Goal: Information Seeking & Learning: Learn about a topic

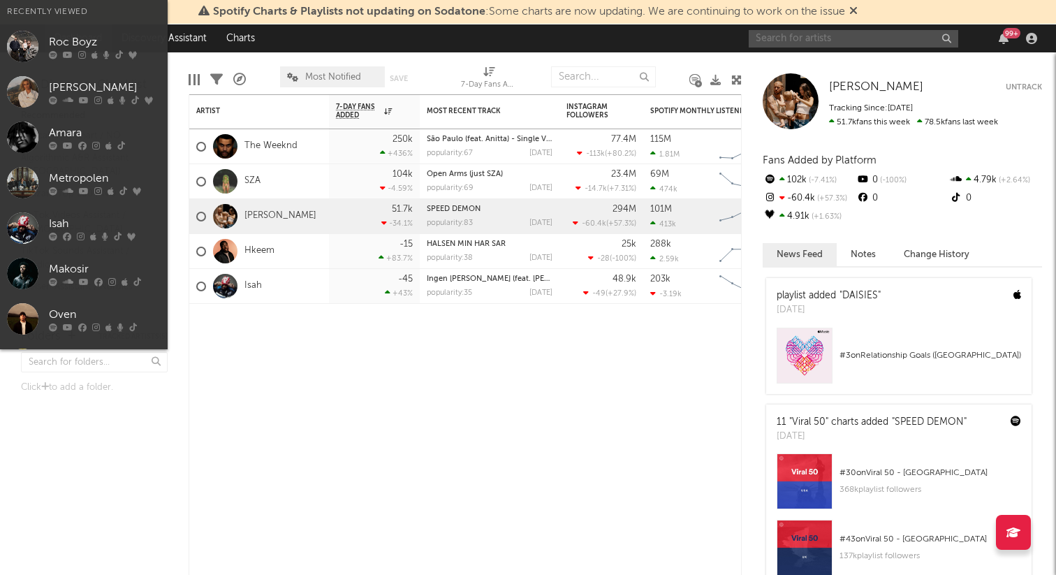
click at [801, 41] on input "text" at bounding box center [854, 38] width 210 height 17
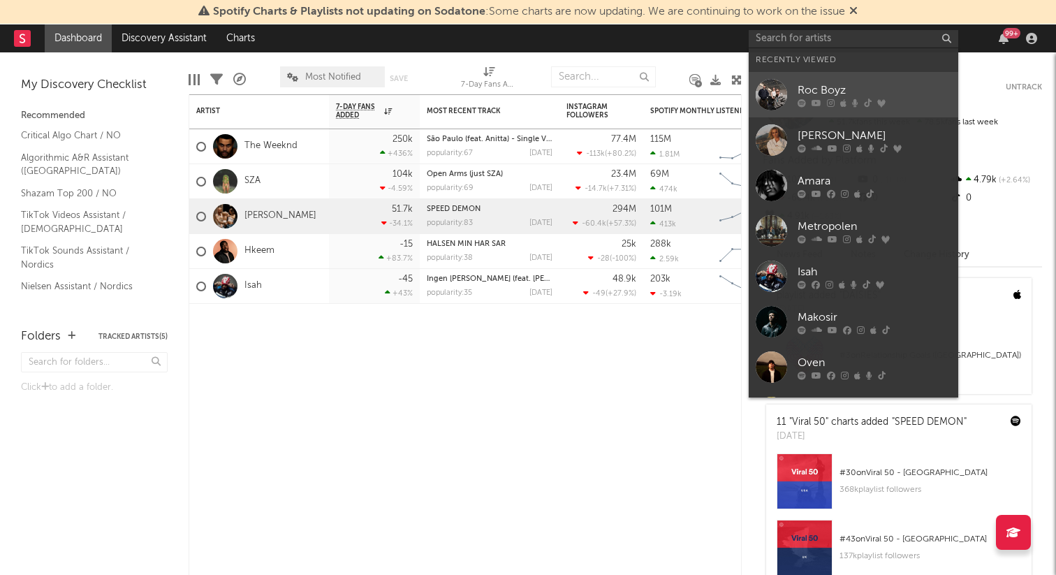
click at [798, 85] on div "Roc Boyz" at bounding box center [875, 90] width 154 height 17
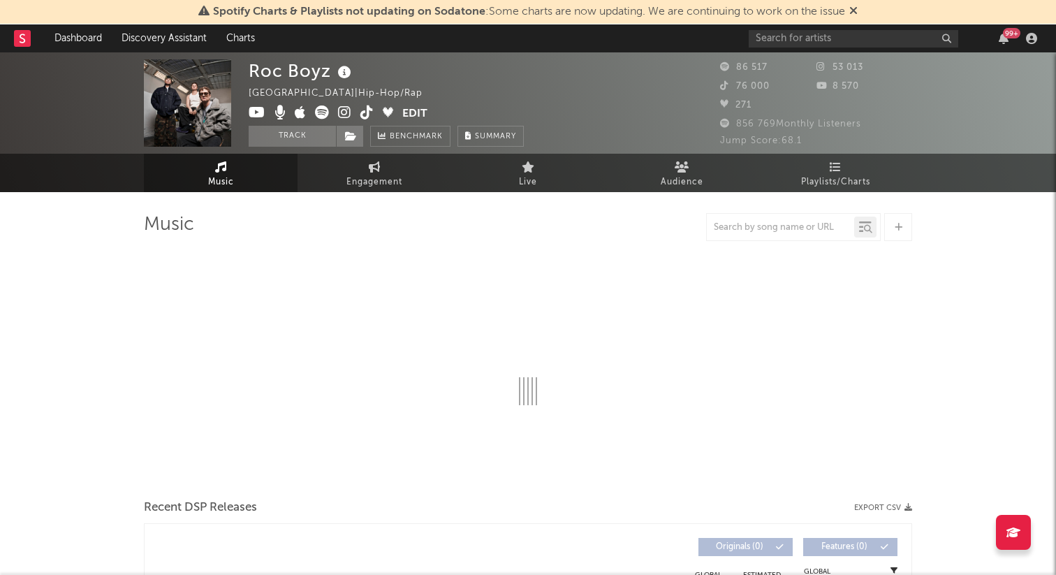
select select "6m"
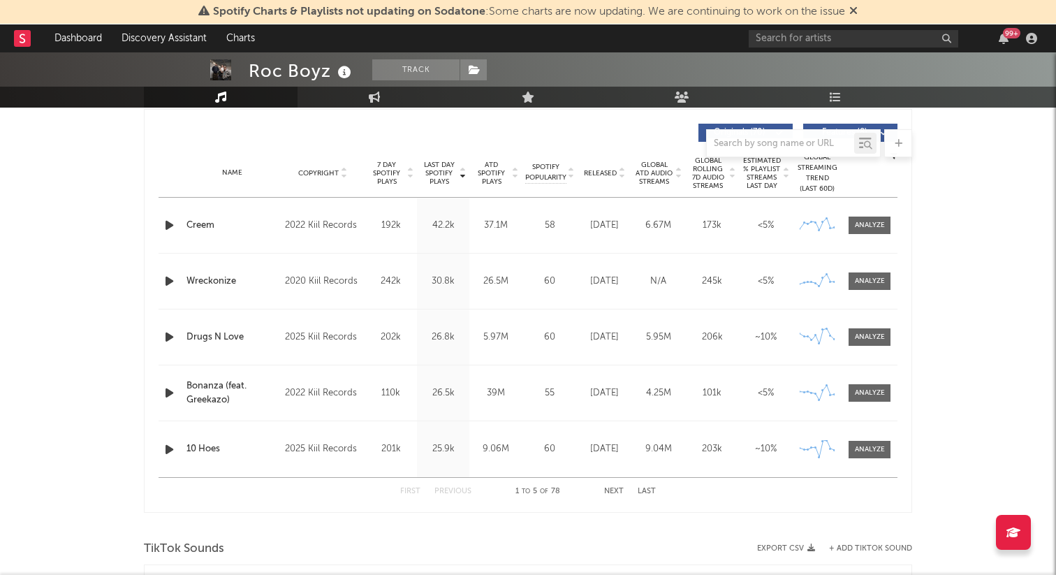
scroll to position [536, 0]
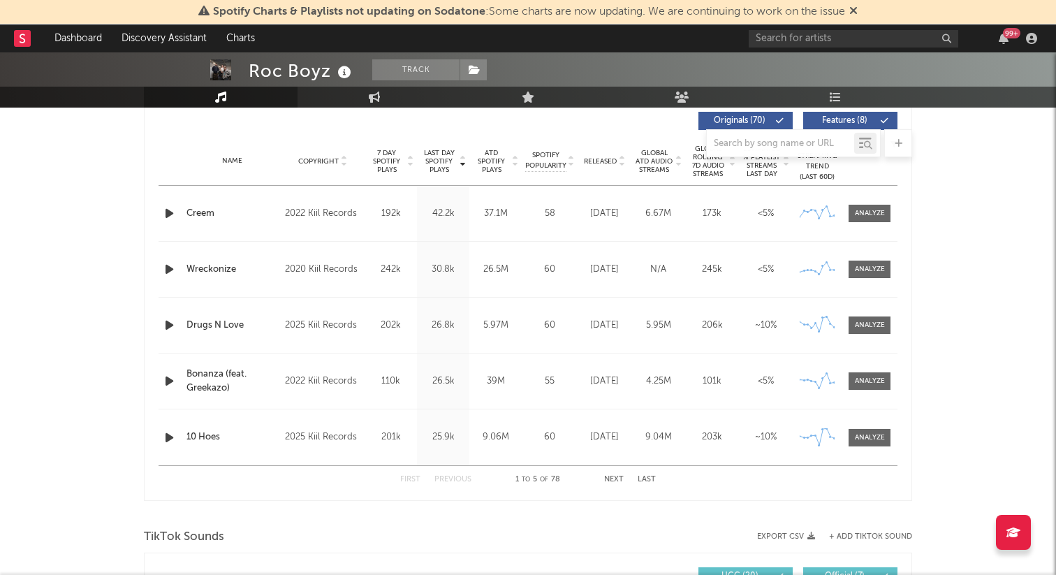
click at [605, 478] on button "Next" at bounding box center [614, 480] width 20 height 8
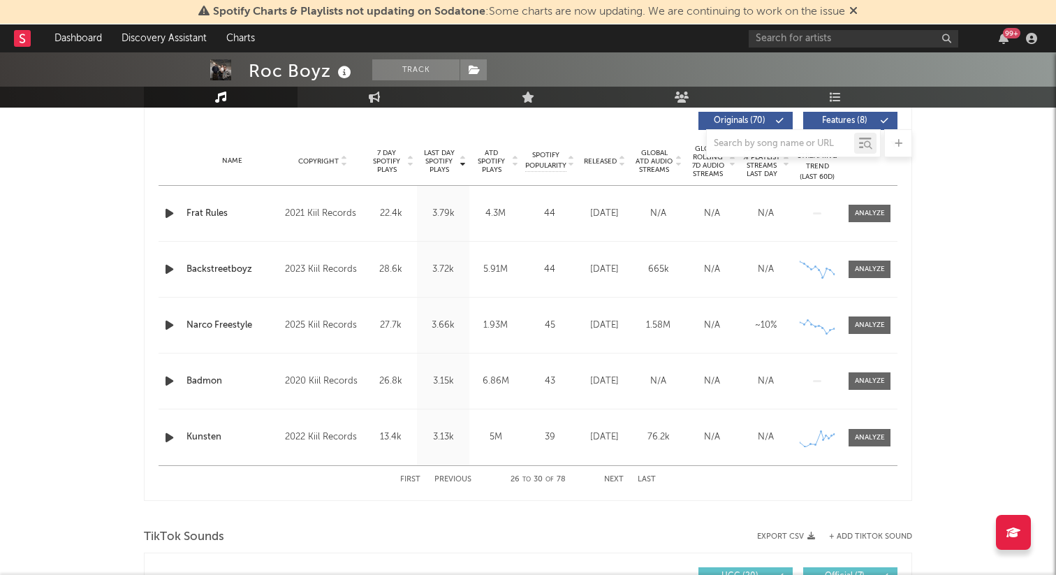
click at [605, 478] on button "Next" at bounding box center [614, 480] width 20 height 8
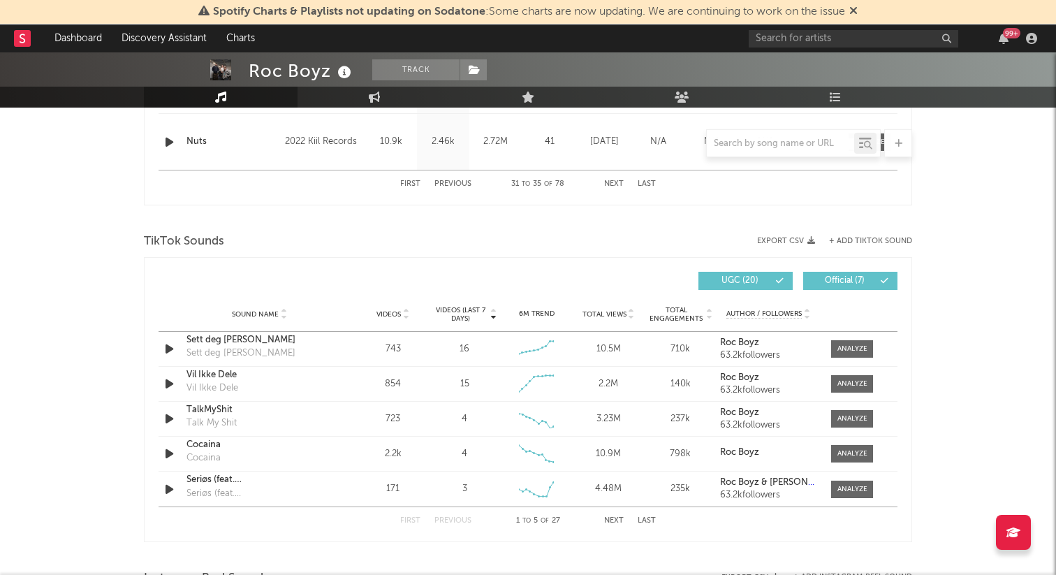
scroll to position [833, 0]
click at [640, 518] on button "Last" at bounding box center [647, 520] width 18 height 8
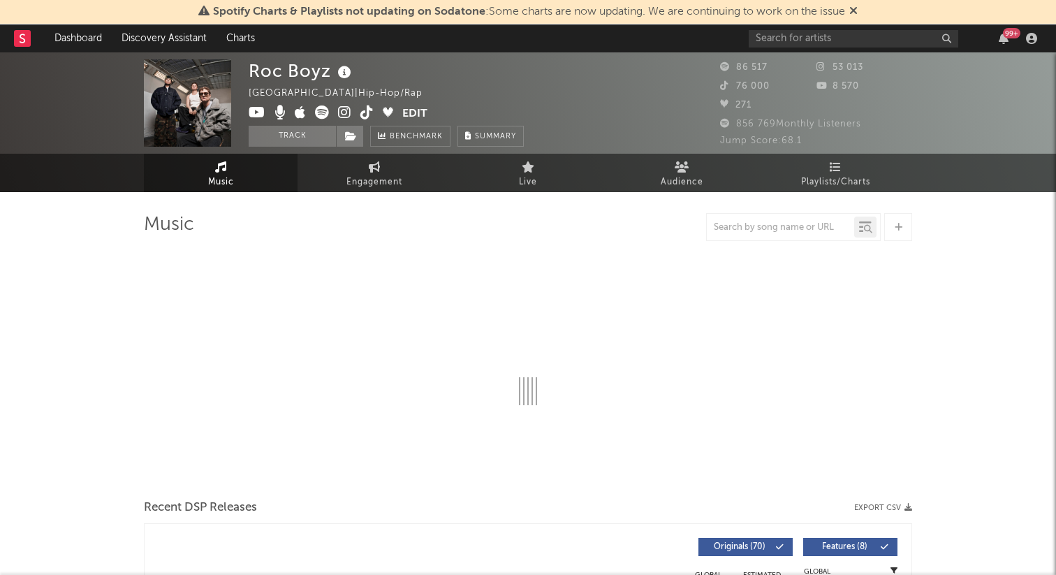
select select "6m"
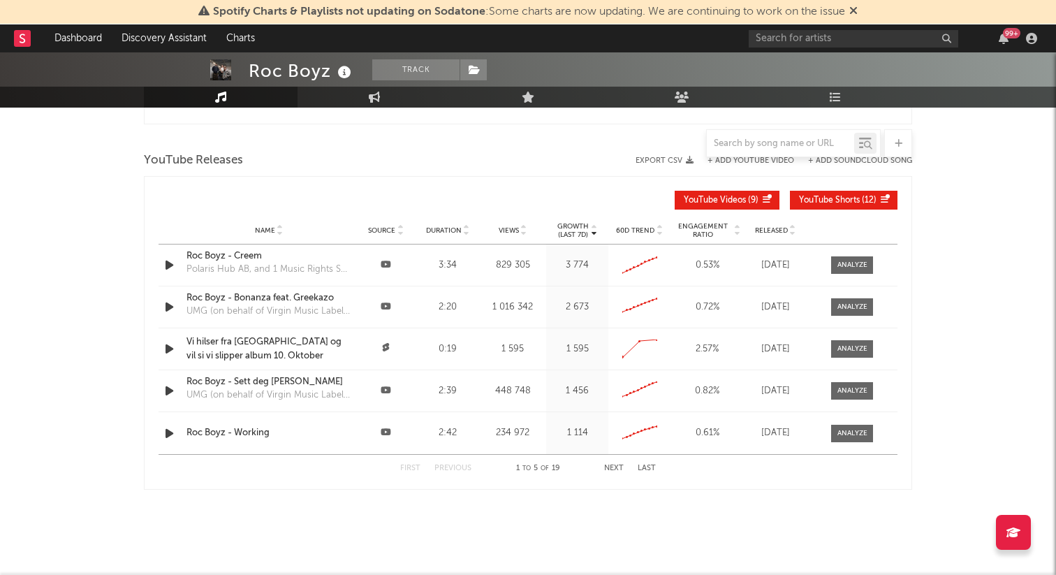
scroll to position [1580, 0]
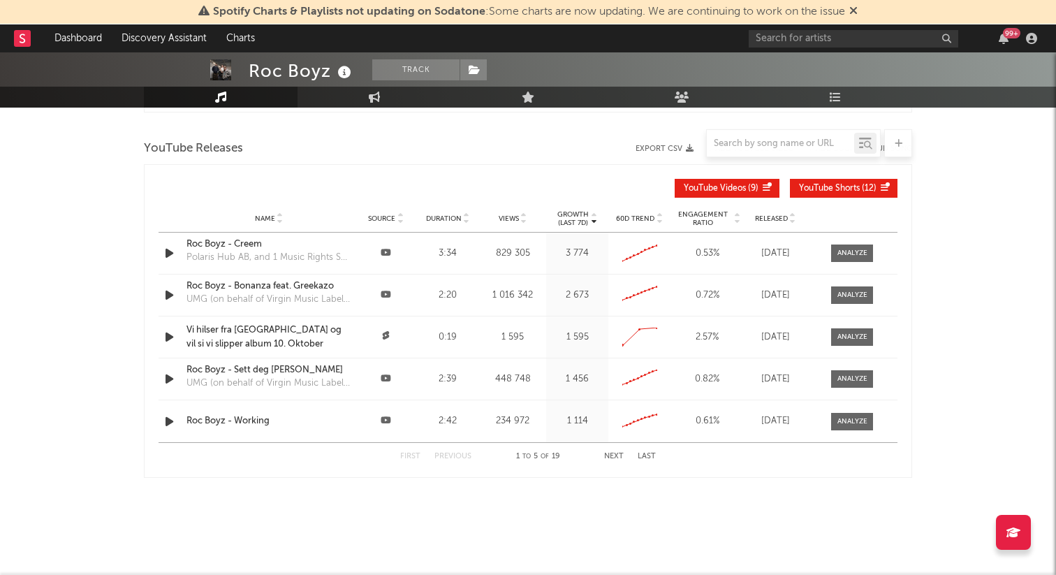
click at [645, 459] on button "Last" at bounding box center [647, 457] width 18 height 8
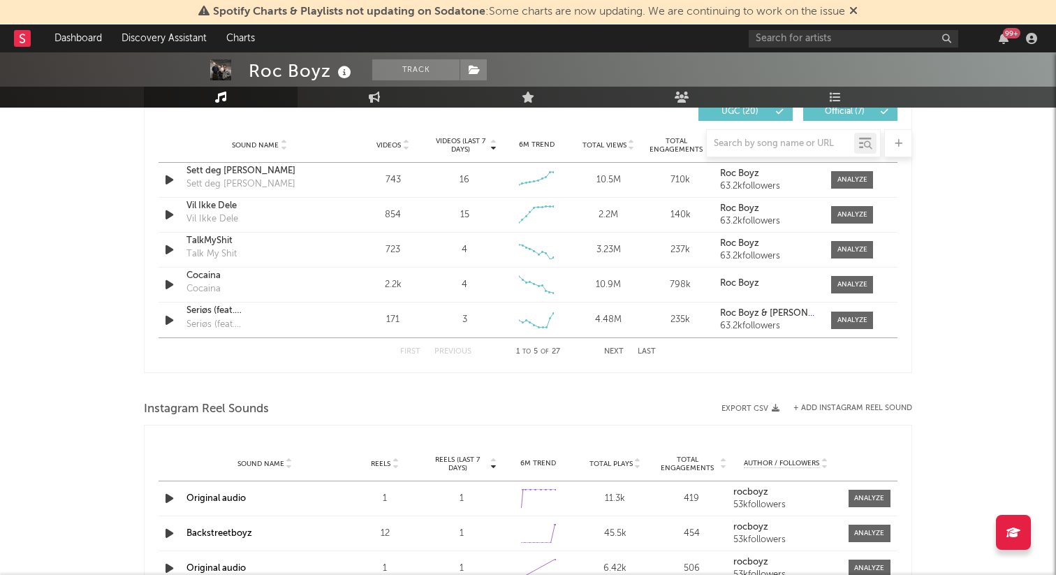
scroll to position [998, 0]
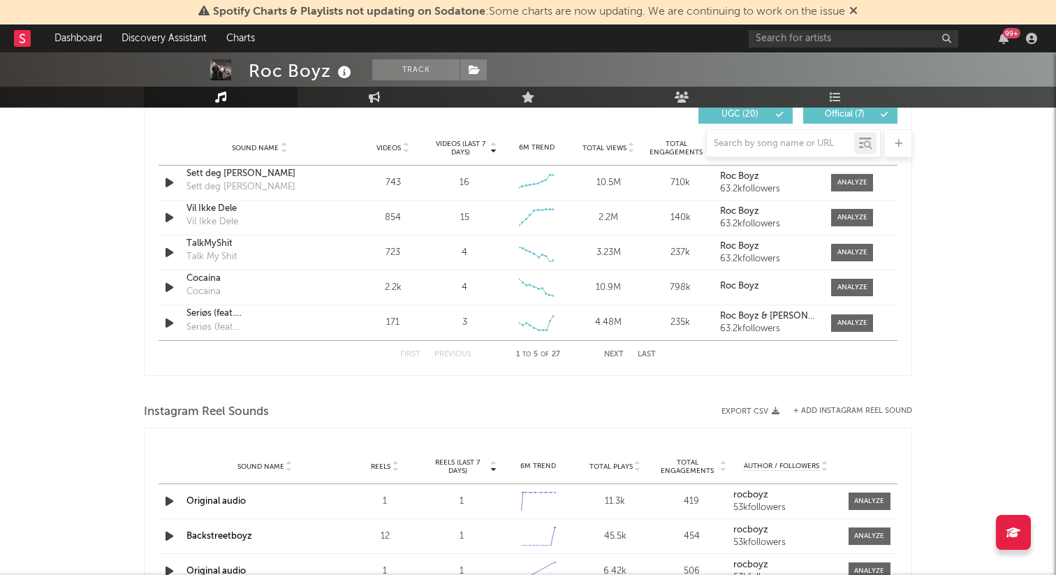
click at [641, 351] on button "Last" at bounding box center [647, 355] width 18 height 8
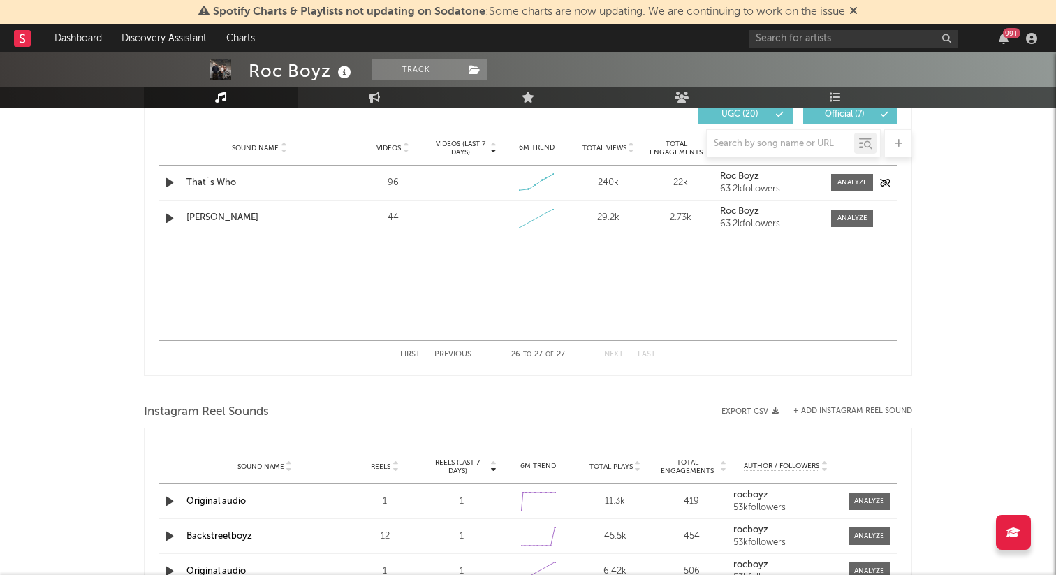
click at [829, 188] on div at bounding box center [848, 182] width 49 height 17
click at [840, 184] on div at bounding box center [852, 182] width 30 height 10
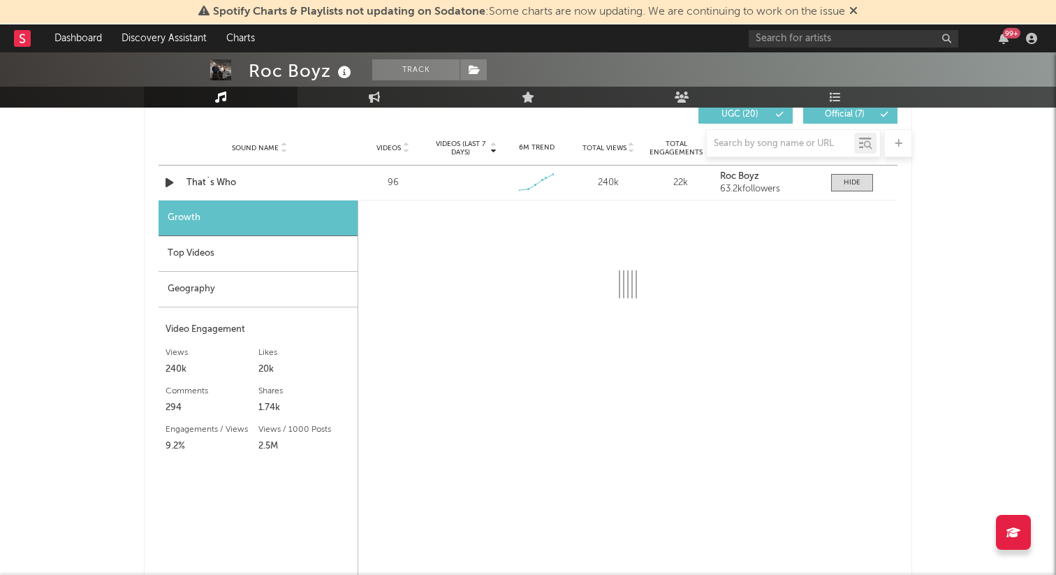
select select "1w"
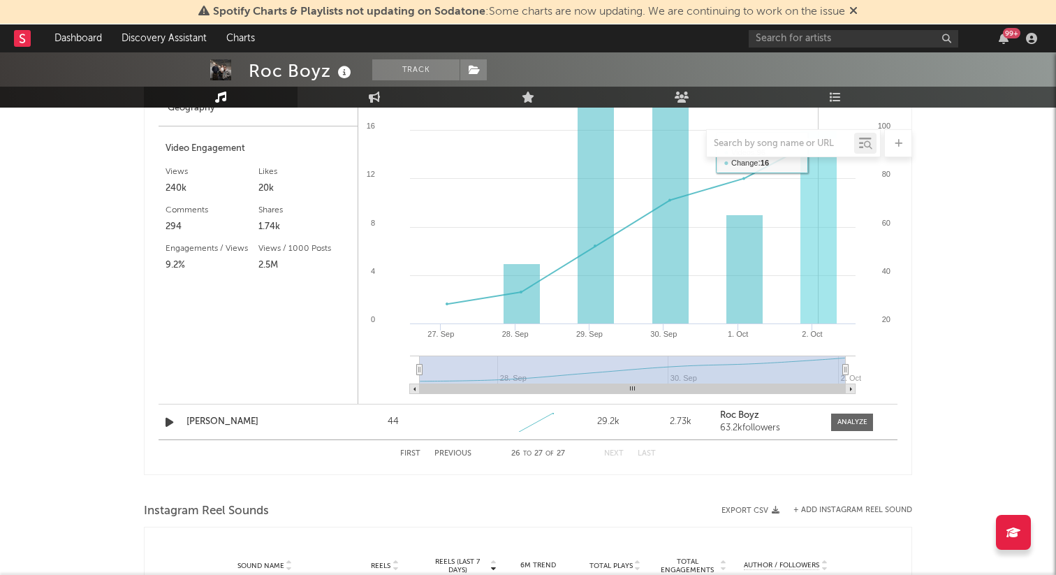
scroll to position [1192, 0]
